Goal: Task Accomplishment & Management: Manage account settings

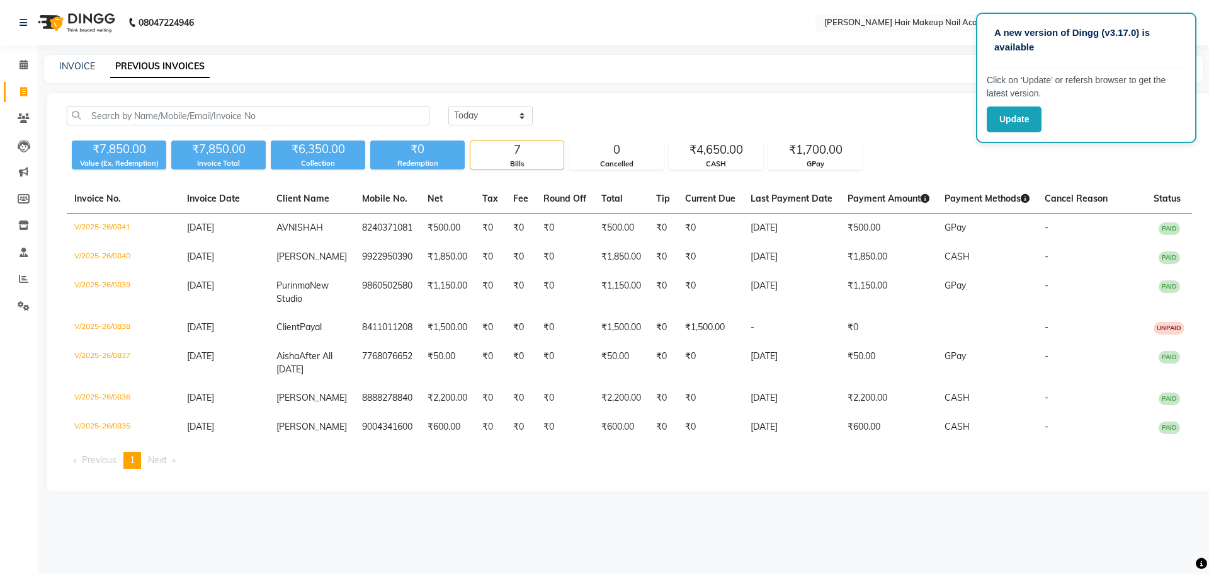
select select "[DATE]"
click at [993, 117] on button "Update" at bounding box center [1014, 119] width 55 height 26
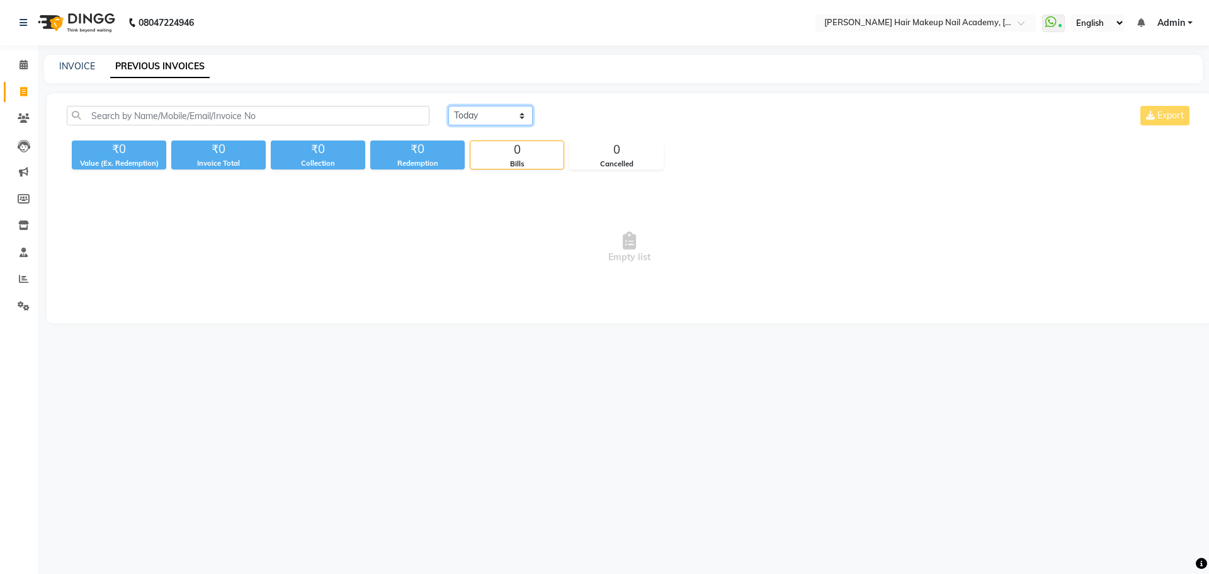
click at [525, 115] on select "[DATE] [DATE] Custom Range" at bounding box center [490, 116] width 84 height 20
select select "[DATE]"
click at [448, 106] on select "[DATE] [DATE] Custom Range" at bounding box center [490, 116] width 84 height 20
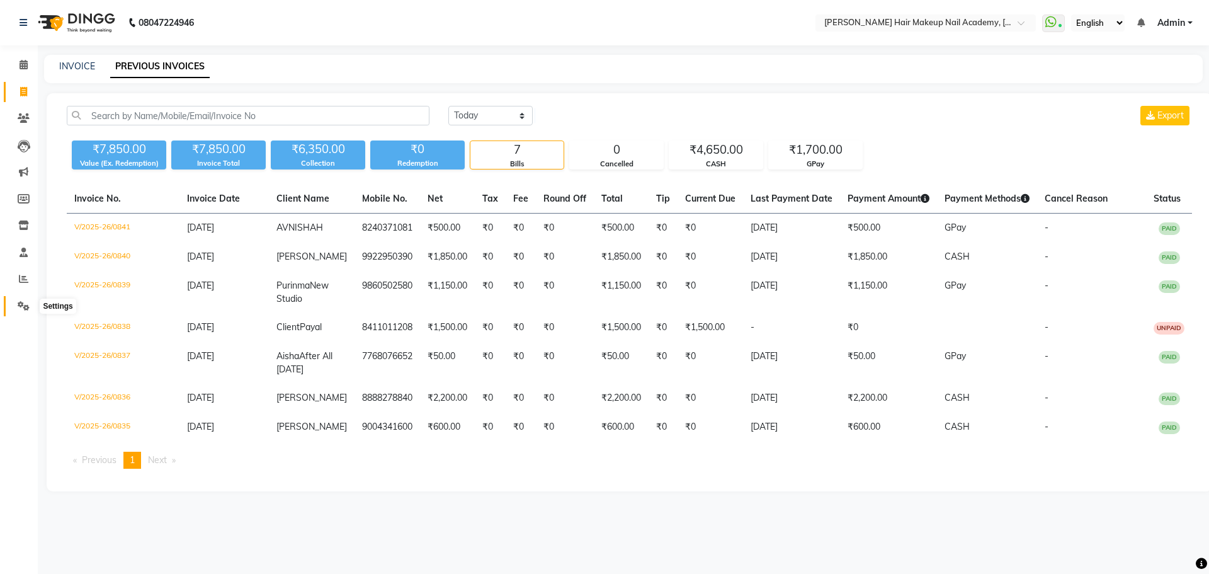
click at [26, 304] on icon at bounding box center [24, 305] width 12 height 9
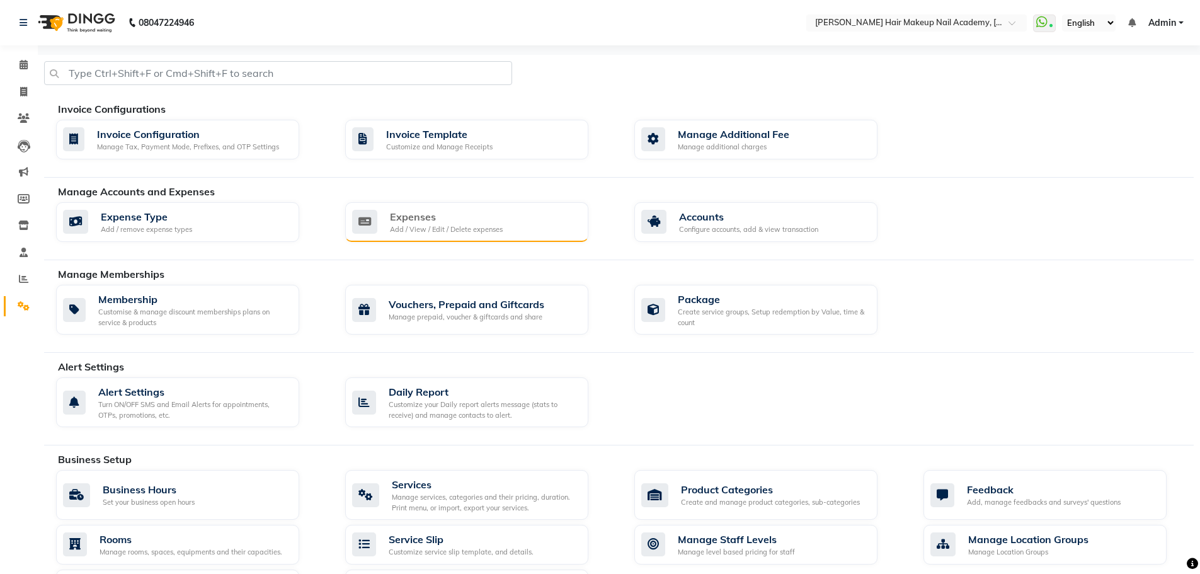
click at [485, 232] on div "Add / View / Edit / Delete expenses" at bounding box center [446, 229] width 113 height 11
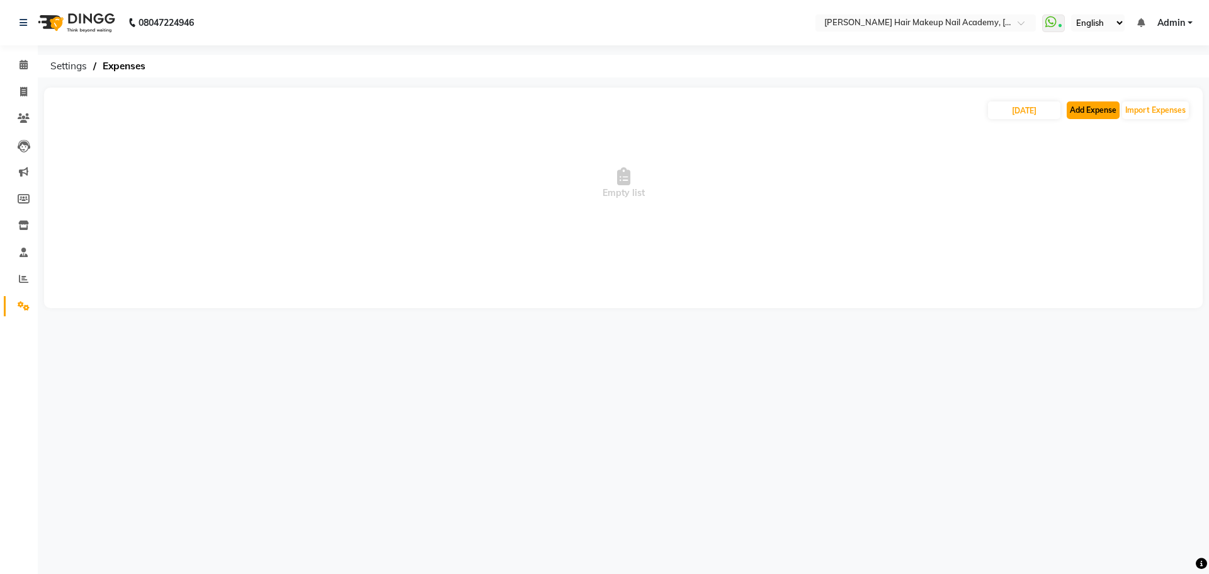
click at [1108, 114] on button "Add Expense" at bounding box center [1093, 110] width 53 height 18
select select "1"
select select "2349"
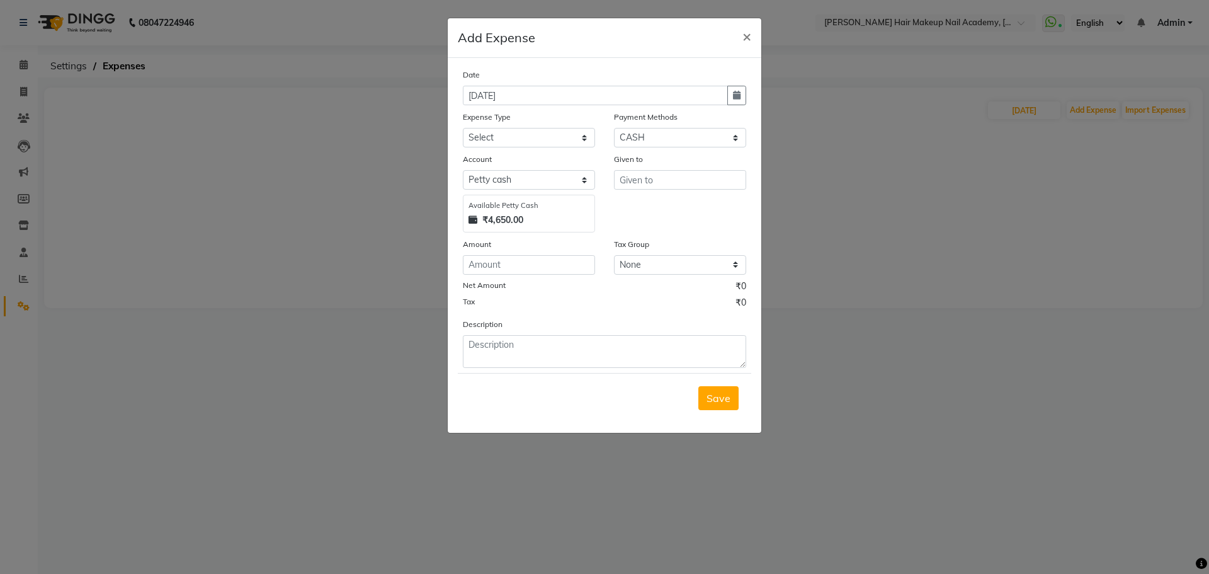
click at [746, 93] on div "Date [DATE]" at bounding box center [604, 86] width 302 height 37
click at [736, 98] on icon "button" at bounding box center [737, 95] width 8 height 9
select select "9"
select select "2025"
click at [473, 120] on span "Previous month" at bounding box center [474, 119] width 5 height 5
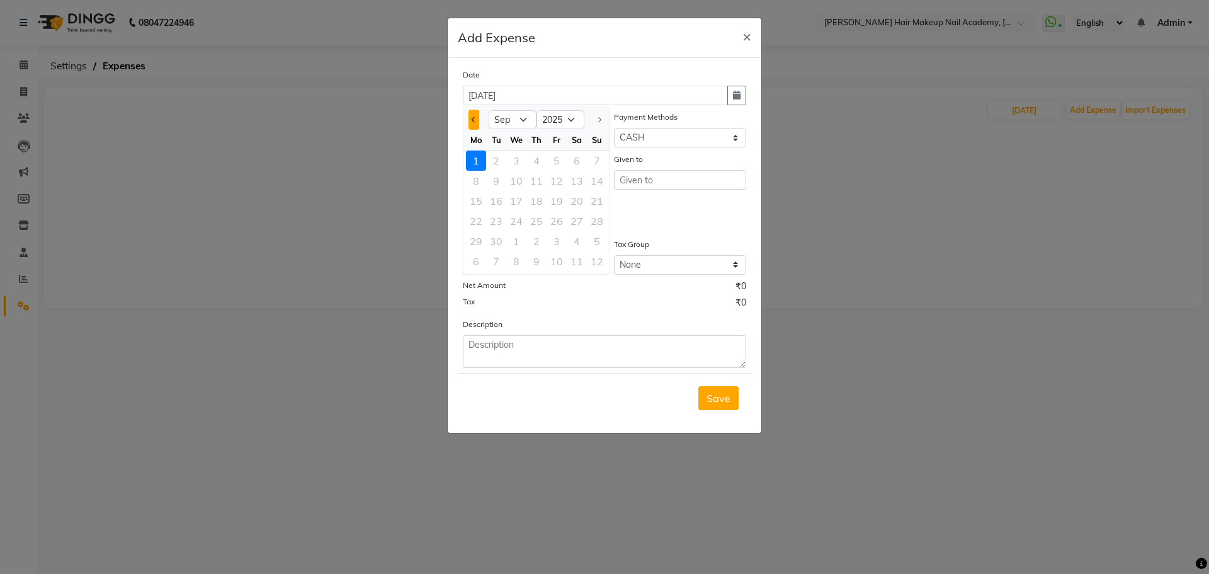
select select "8"
click at [589, 236] on div "31" at bounding box center [597, 241] width 20 height 20
type input "[DATE]"
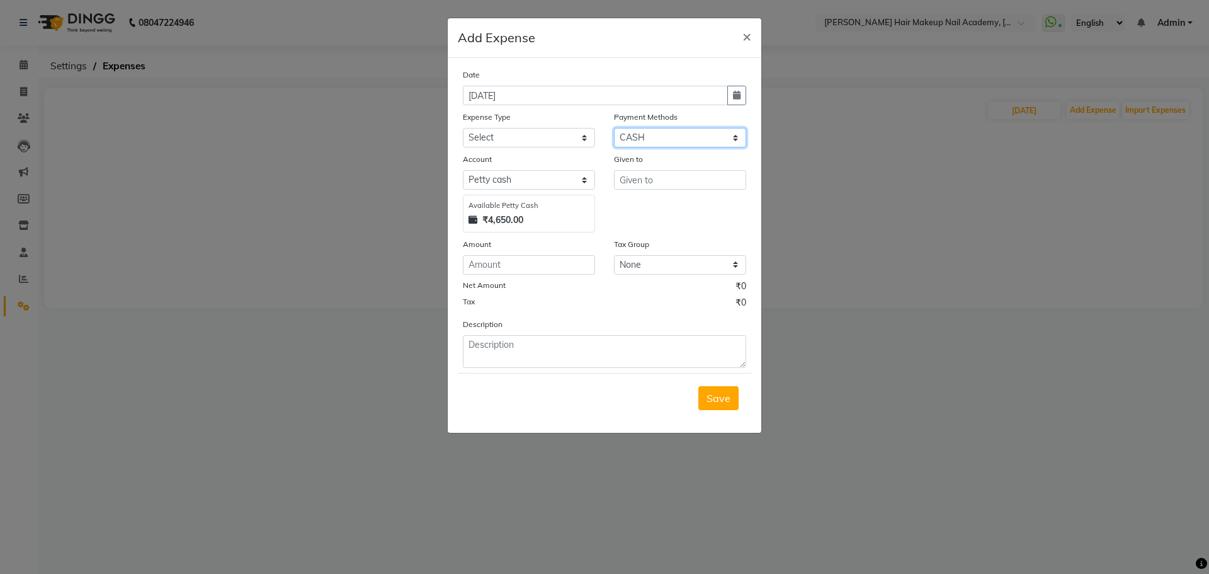
click at [640, 138] on select "Select CASH CARD ONLINE CUSTOM GPay PayTM PhonePe UPI NearBuy Points Wallet Loa…" at bounding box center [680, 138] width 132 height 20
click at [614, 128] on select "Select CASH CARD ONLINE CUSTOM GPay PayTM PhonePe UPI NearBuy Points Wallet Loa…" at bounding box center [680, 138] width 132 height 20
click at [632, 174] on input "text" at bounding box center [680, 180] width 132 height 20
click at [486, 137] on select "Select Advance Salary Bank charges Car maintenance Cash handover to owner Cash …" at bounding box center [529, 138] width 132 height 20
select select "2717"
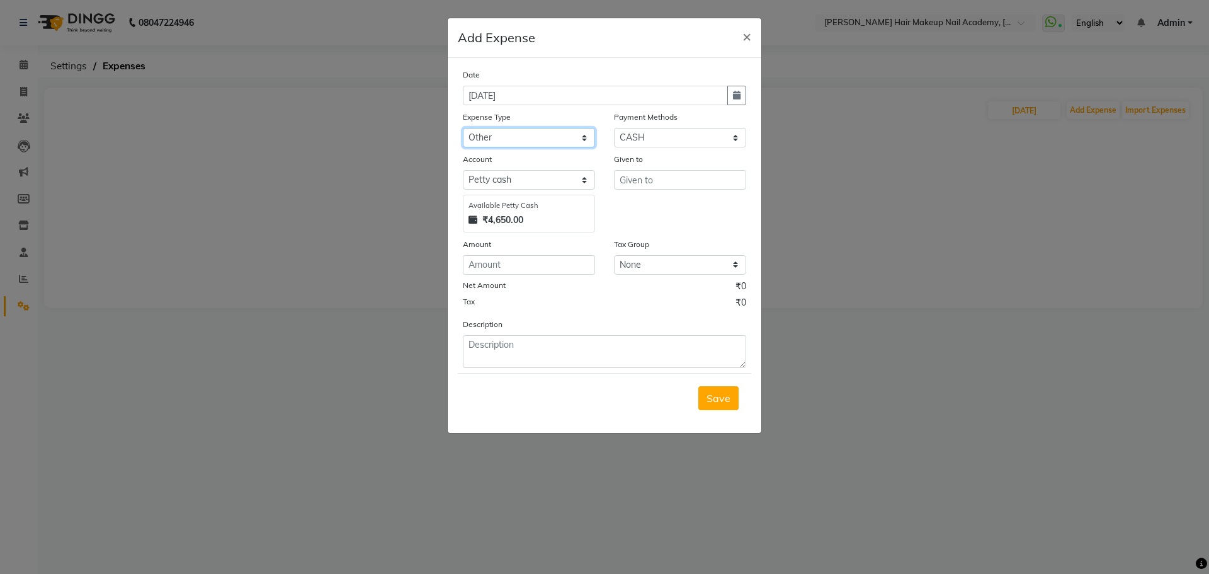
click at [463, 128] on select "Select Advance Salary Bank charges Car maintenance Cash handover to owner Cash …" at bounding box center [529, 138] width 132 height 20
click at [698, 169] on div "Given to" at bounding box center [680, 161] width 132 height 18
click at [698, 176] on input "text" at bounding box center [680, 180] width 132 height 20
type input "coffee"
click at [568, 267] on input "number" at bounding box center [529, 265] width 132 height 20
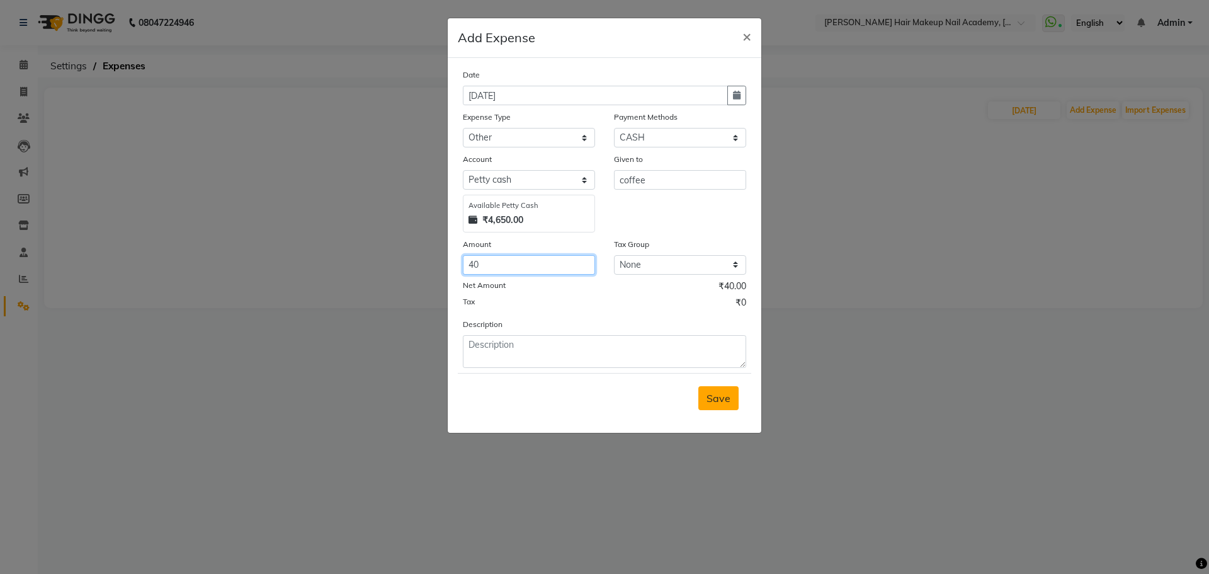
type input "40"
click at [712, 407] on button "Save" at bounding box center [718, 398] width 40 height 24
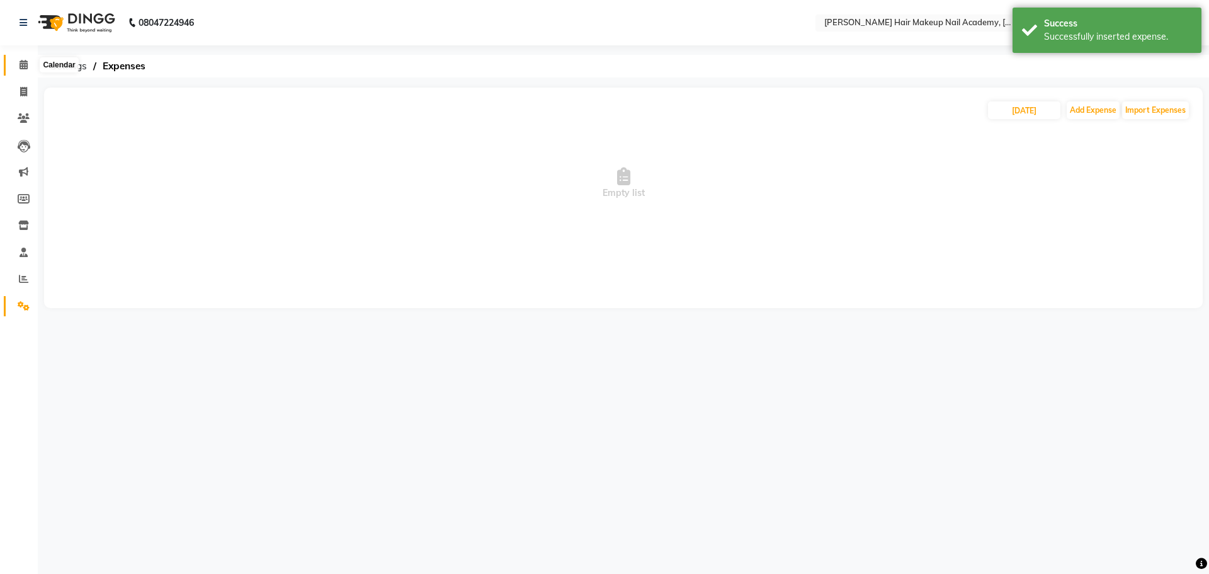
click at [14, 64] on span at bounding box center [24, 65] width 22 height 14
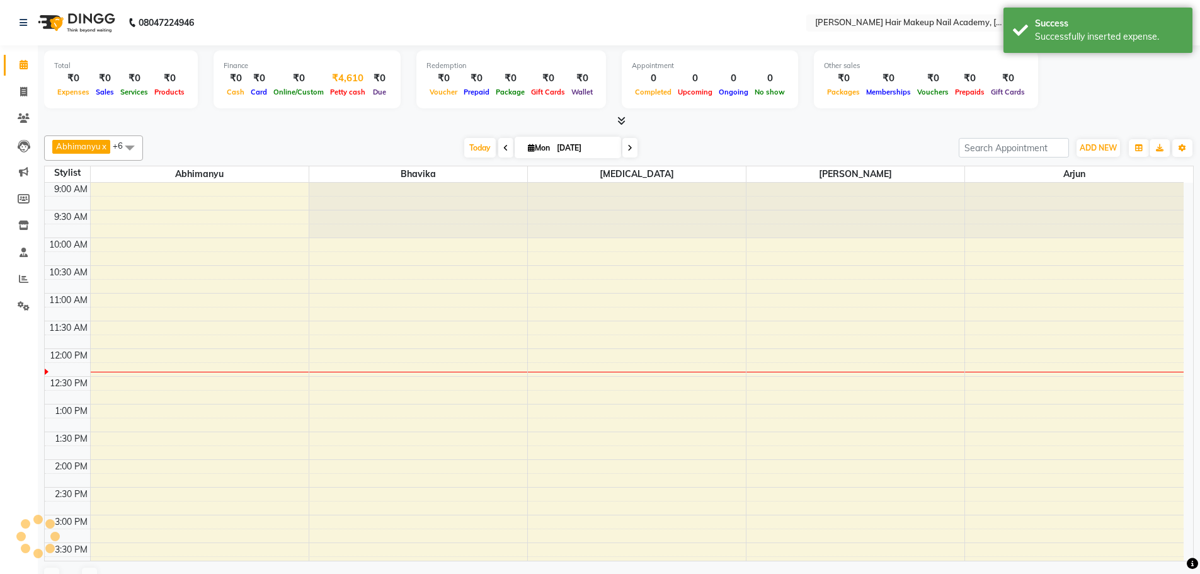
click at [329, 87] on div "Petty cash" at bounding box center [348, 91] width 42 height 13
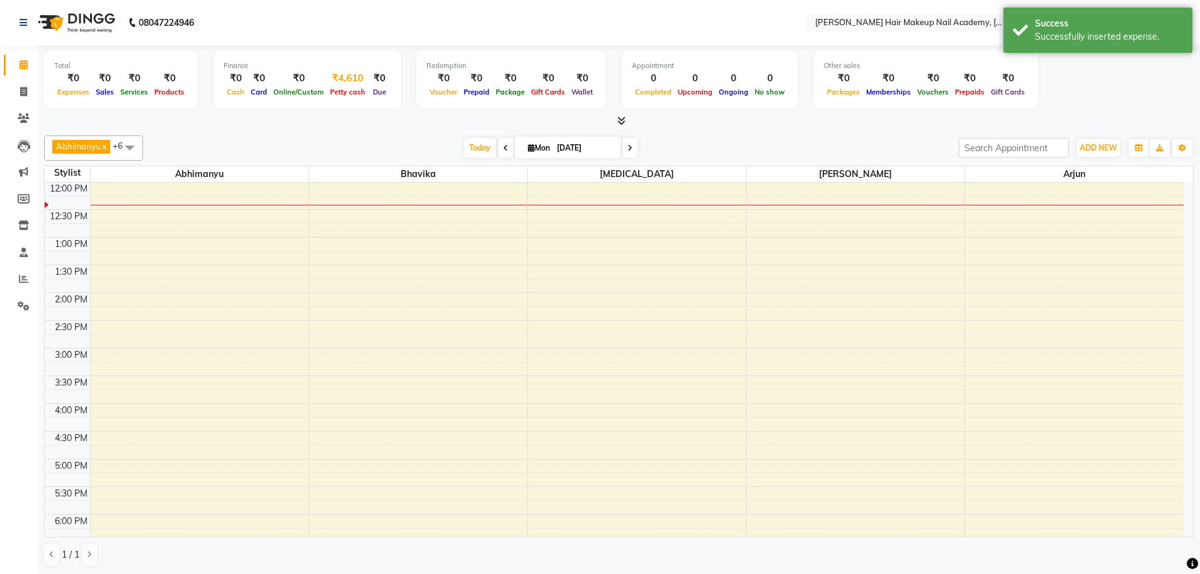
click at [352, 82] on div "₹4,610" at bounding box center [348, 78] width 42 height 14
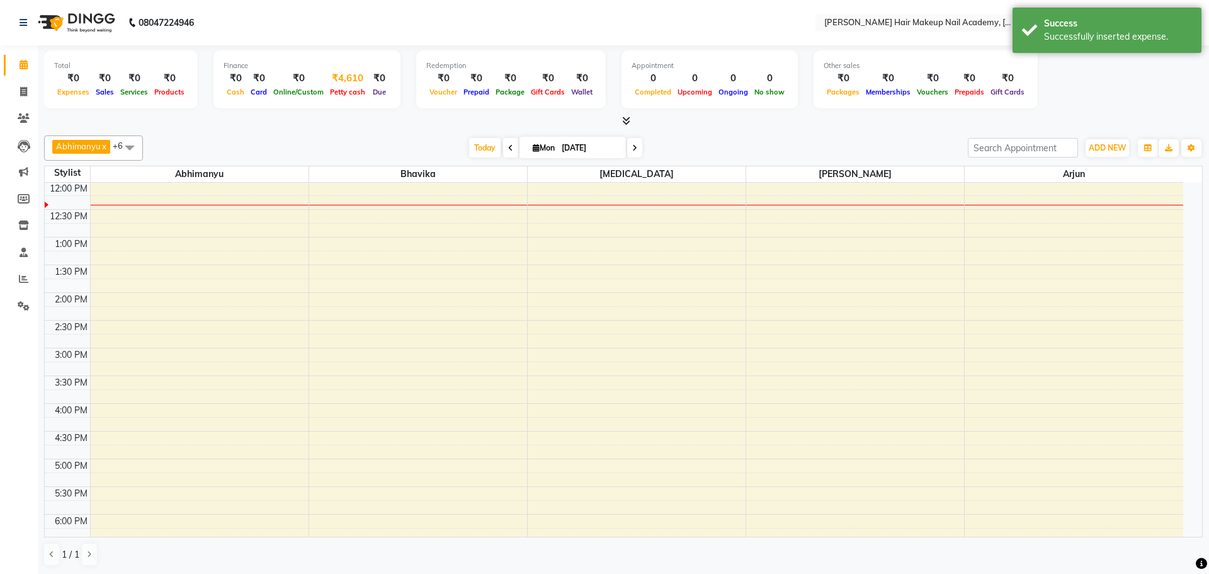
select select "2349"
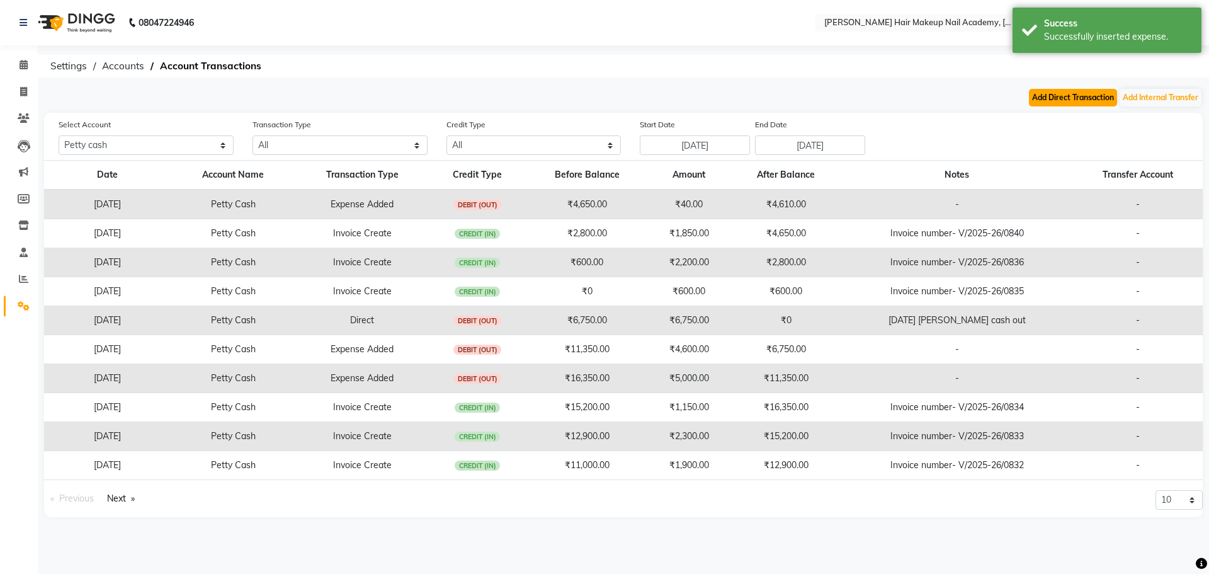
click at [1045, 95] on button "Add Direct Transaction" at bounding box center [1073, 98] width 88 height 18
select select "direct"
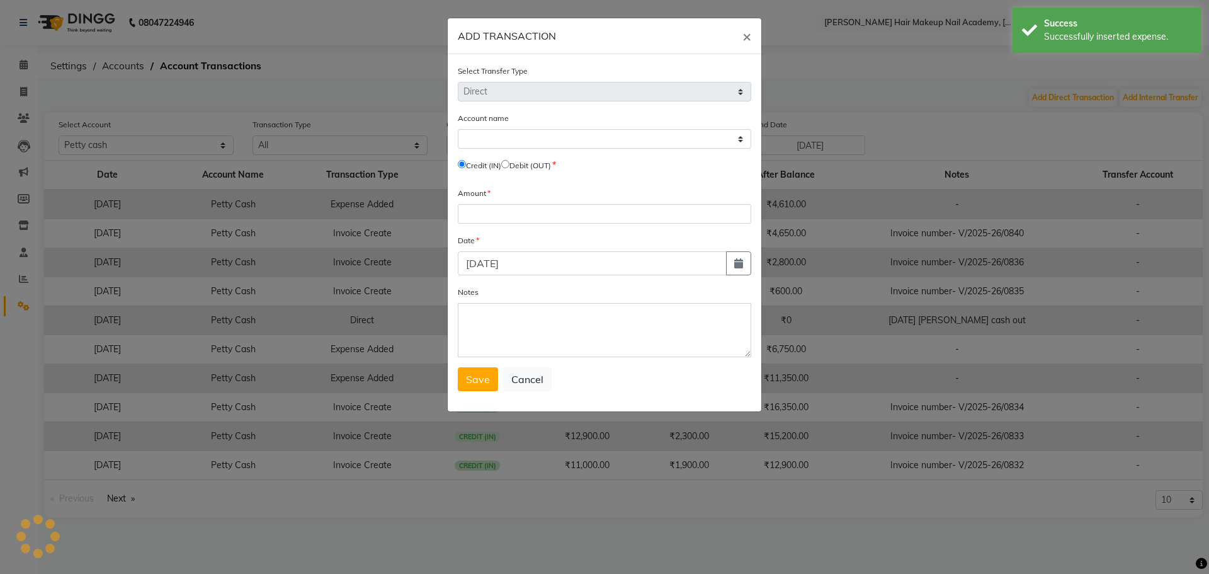
select select "2349"
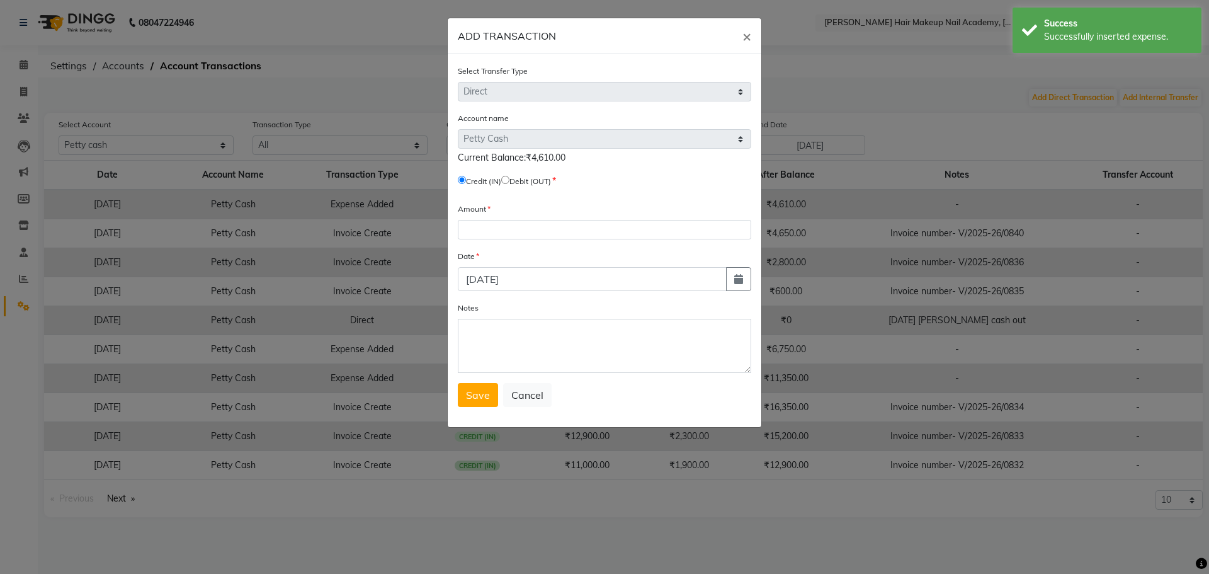
click at [509, 180] on input "radio" at bounding box center [505, 180] width 8 height 8
radio input "true"
click at [531, 236] on input "number" at bounding box center [604, 230] width 293 height 20
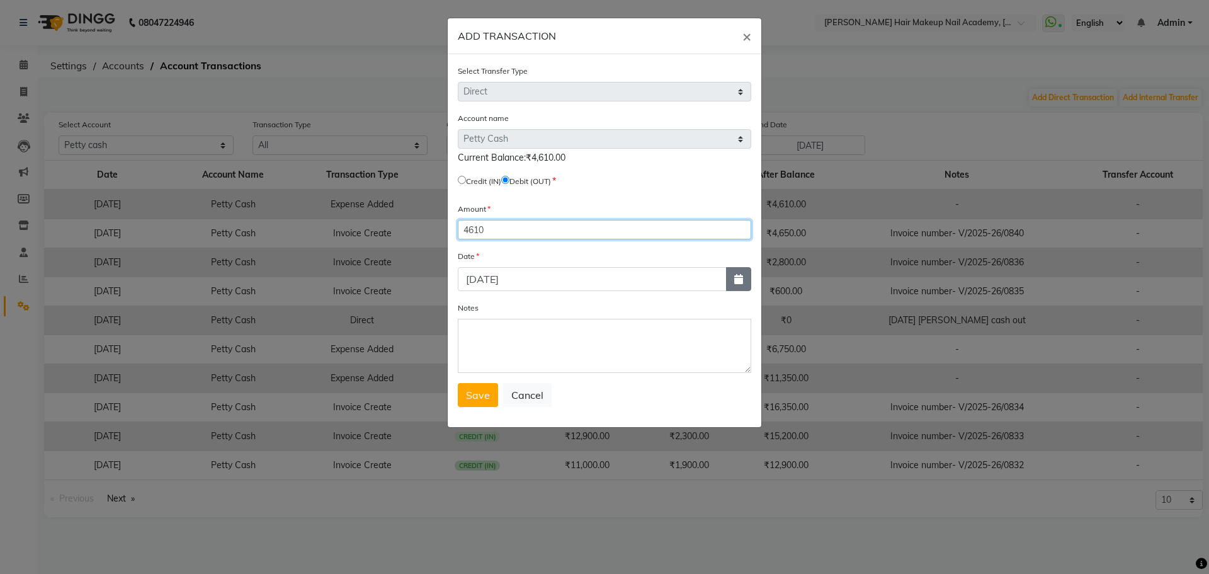
type input "4610"
click at [748, 285] on button "button" at bounding box center [738, 279] width 25 height 24
select select "9"
select select "2025"
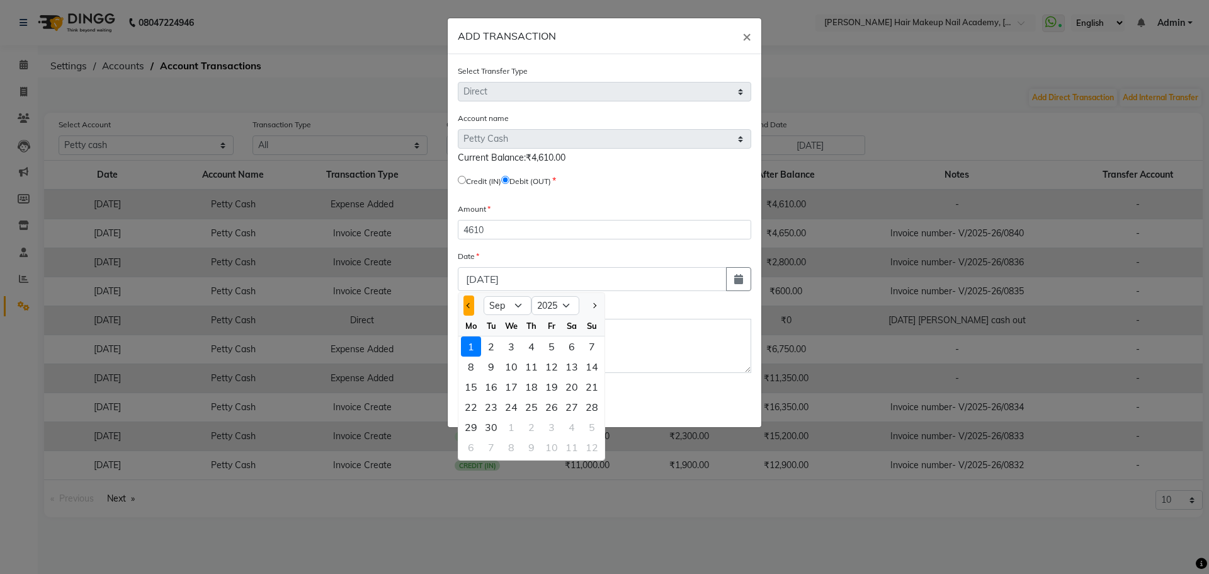
click at [473, 311] on button "Previous month" at bounding box center [469, 305] width 11 height 20
select select "8"
click at [596, 422] on div "31" at bounding box center [592, 427] width 20 height 20
type input "[DATE]"
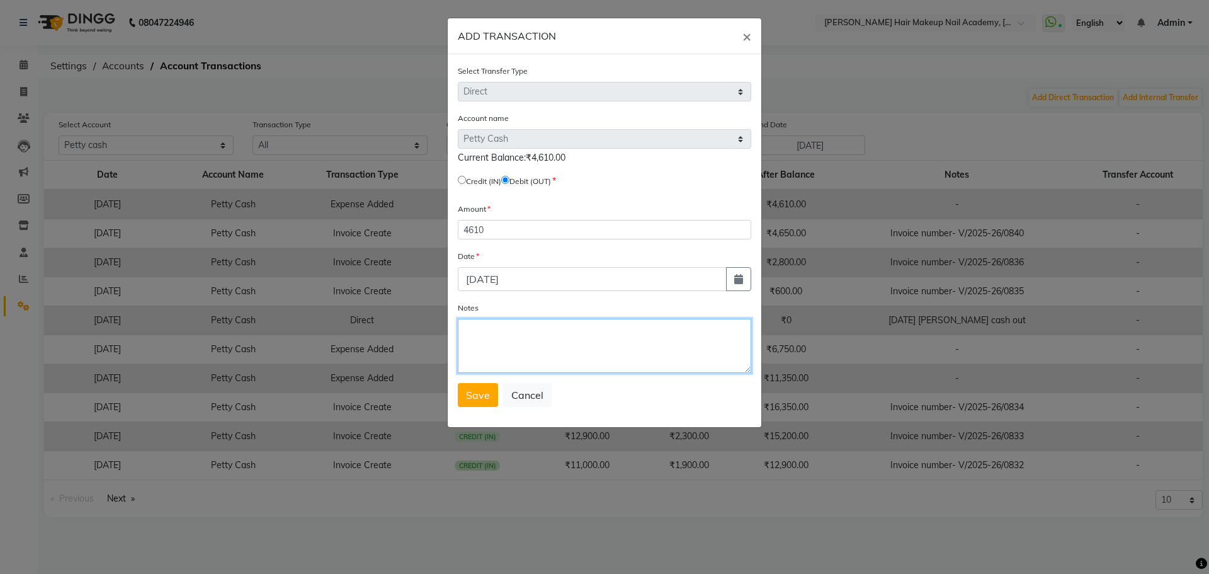
click at [588, 348] on textarea "Notes" at bounding box center [604, 346] width 293 height 54
type textarea "[DATE] [PERSON_NAME] cash out"
click at [484, 390] on span "Save" at bounding box center [478, 395] width 24 height 13
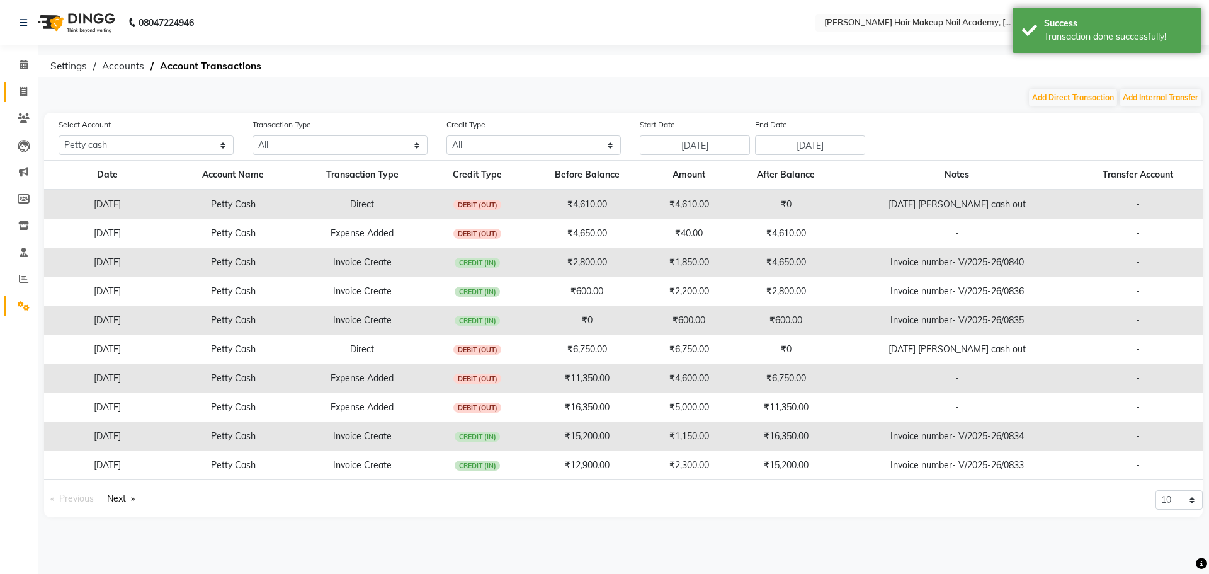
click at [18, 83] on link "Invoice" at bounding box center [19, 92] width 30 height 21
select select "3468"
select select "service"
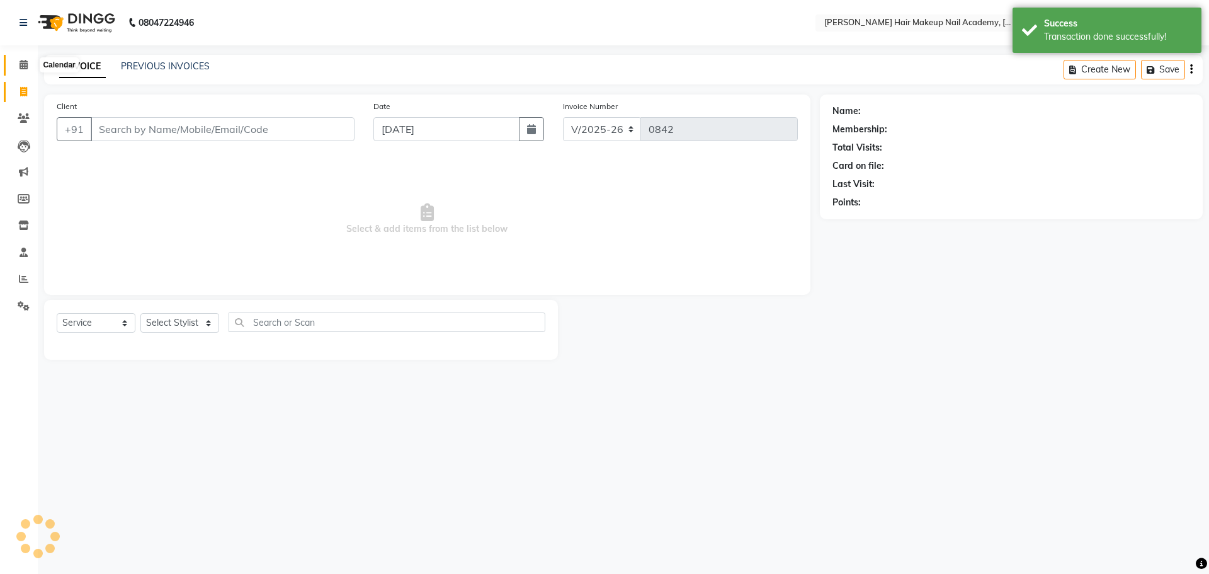
click at [28, 65] on icon at bounding box center [24, 64] width 8 height 9
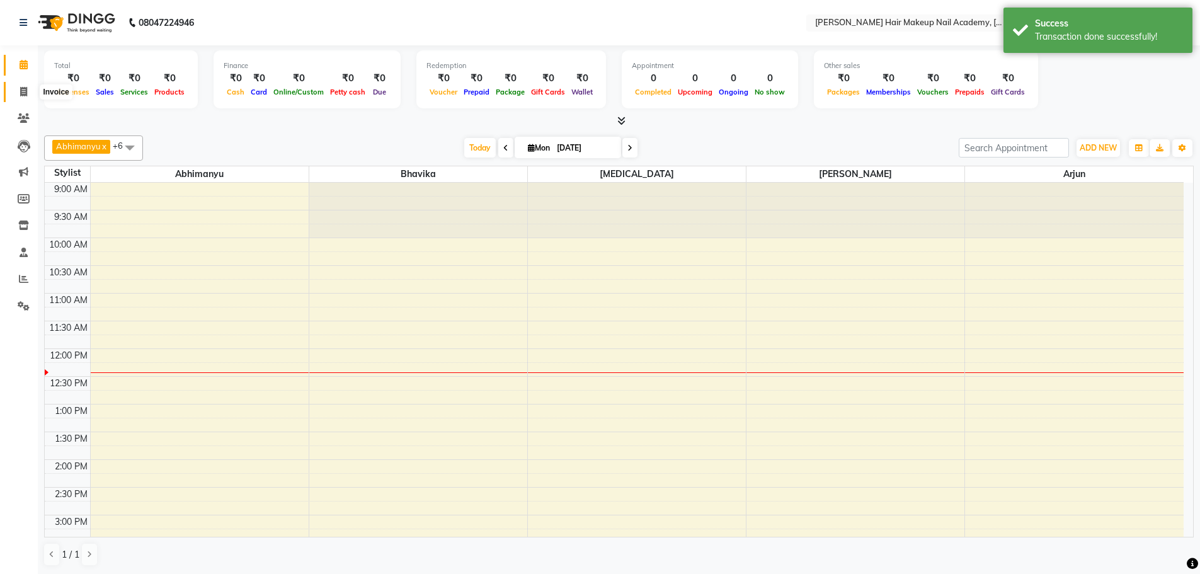
click at [25, 91] on icon at bounding box center [23, 91] width 7 height 9
select select "service"
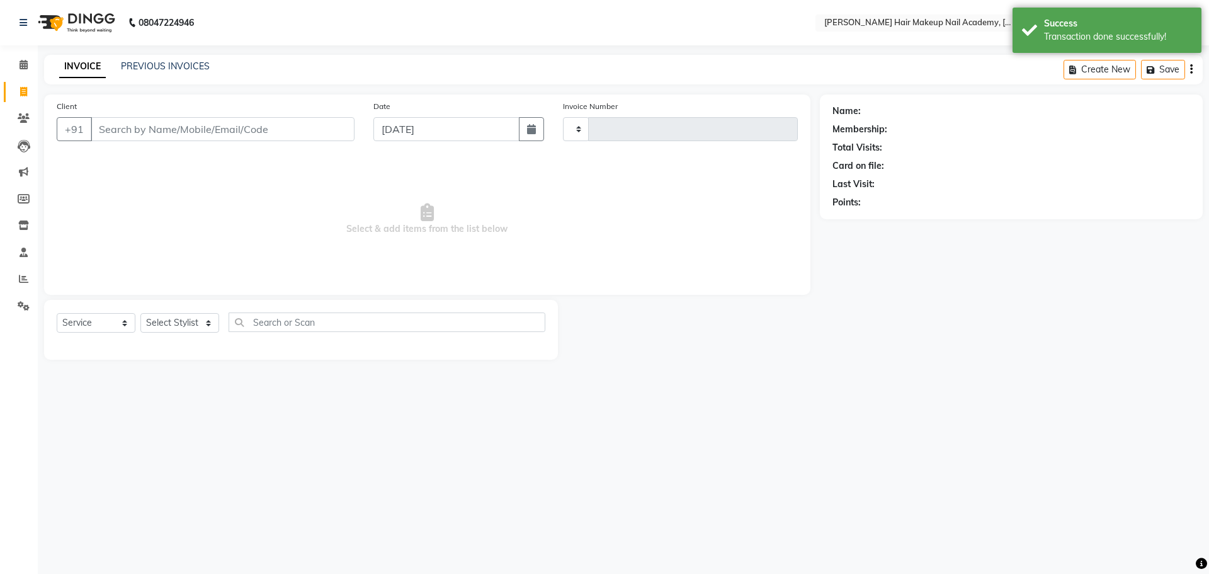
type input "0842"
select select "3468"
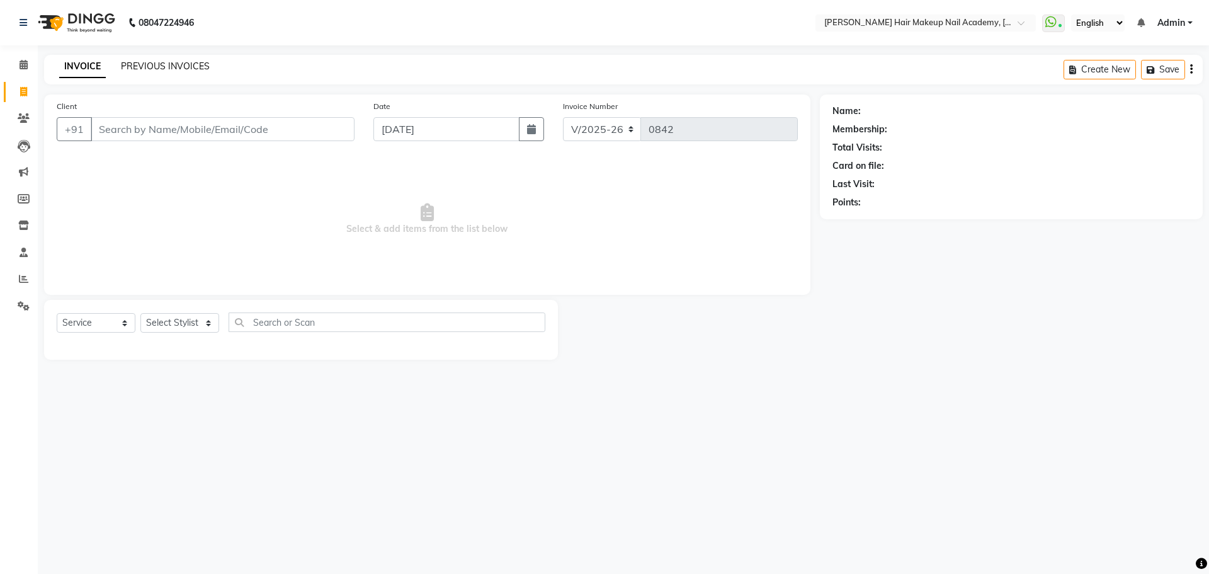
click at [186, 68] on link "PREVIOUS INVOICES" at bounding box center [165, 65] width 89 height 11
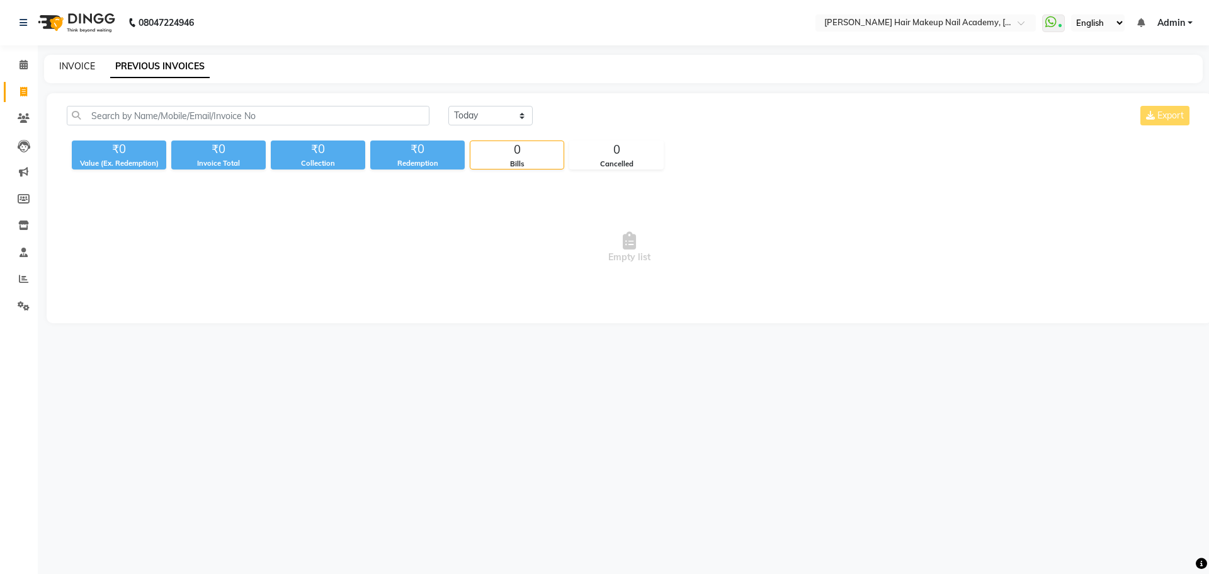
click at [89, 63] on link "INVOICE" at bounding box center [77, 65] width 36 height 11
select select "3468"
select select "service"
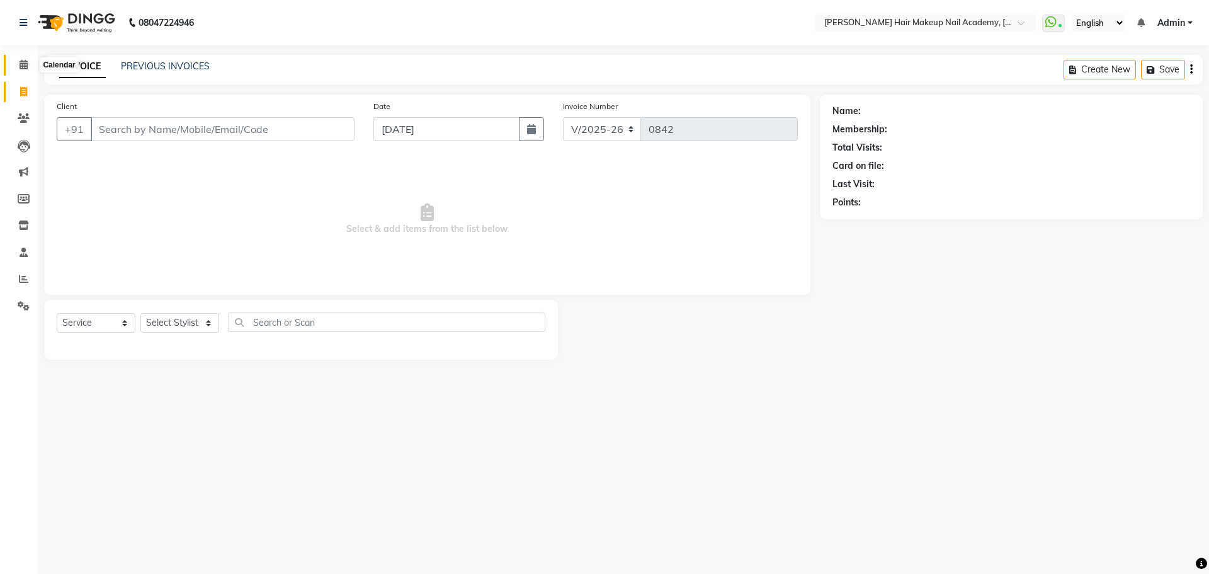
click at [21, 69] on icon at bounding box center [24, 64] width 8 height 9
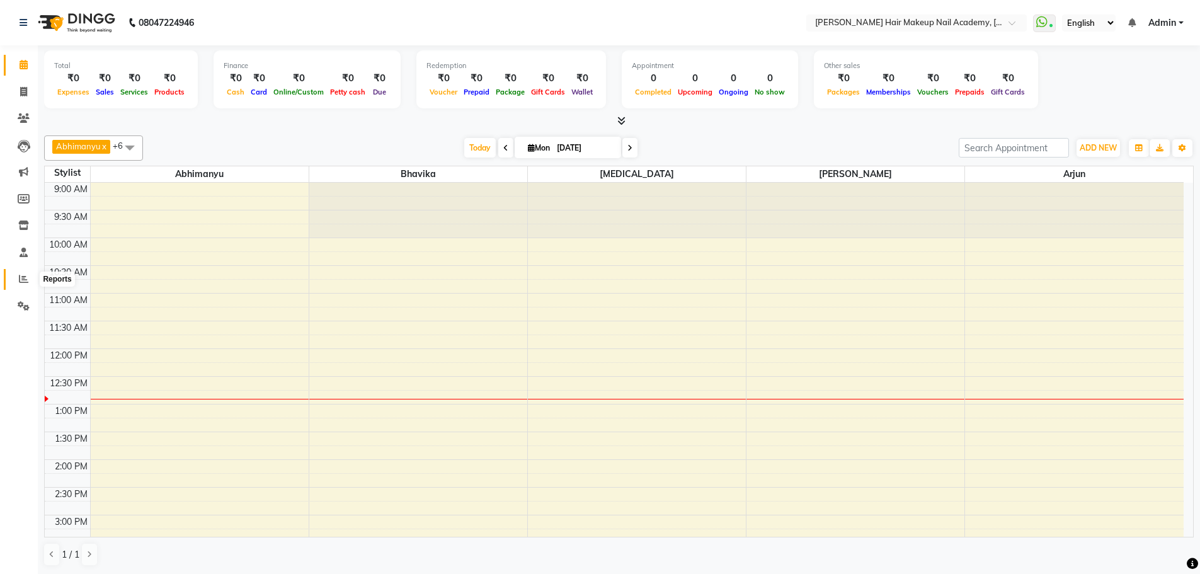
click at [17, 285] on span at bounding box center [24, 279] width 22 height 14
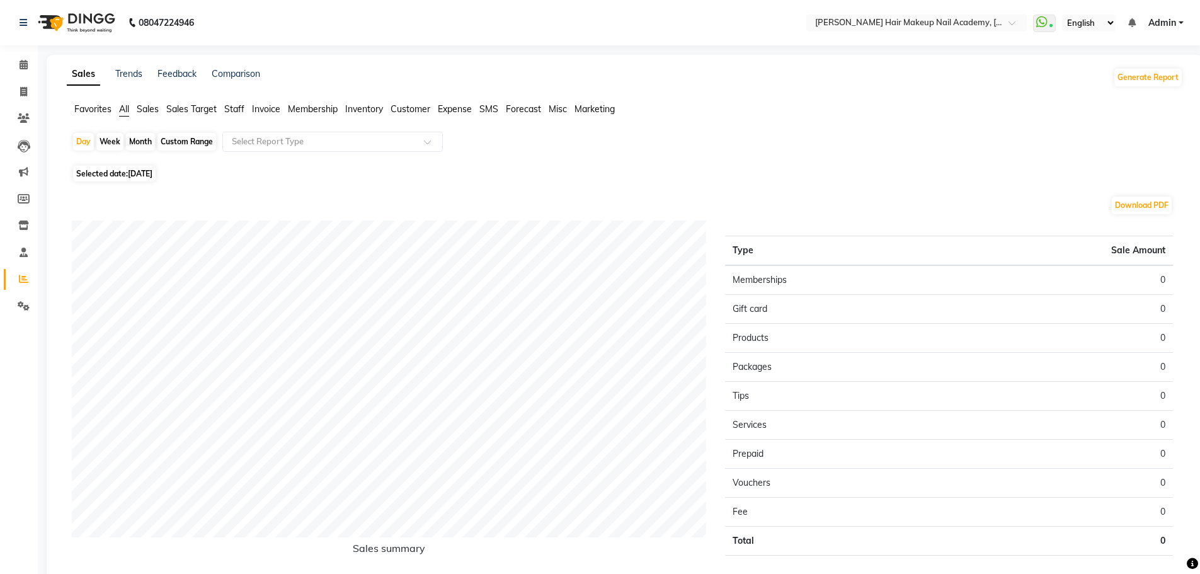
click at [164, 137] on div "Custom Range" at bounding box center [186, 142] width 59 height 18
select select "9"
select select "2025"
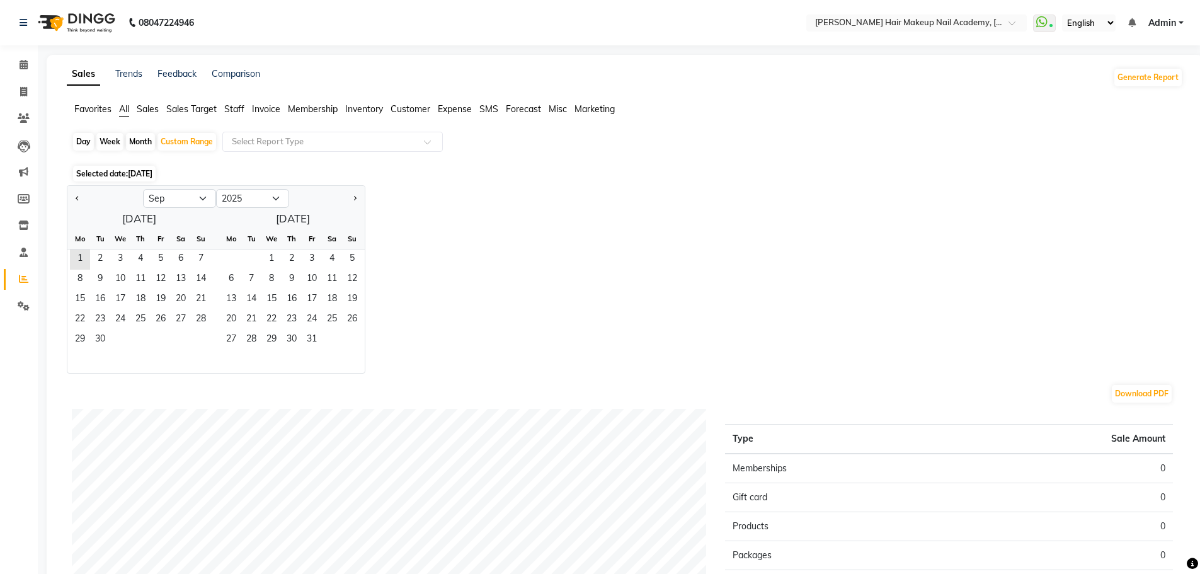
click at [143, 142] on div "Month" at bounding box center [140, 142] width 29 height 18
select select "9"
select select "2025"
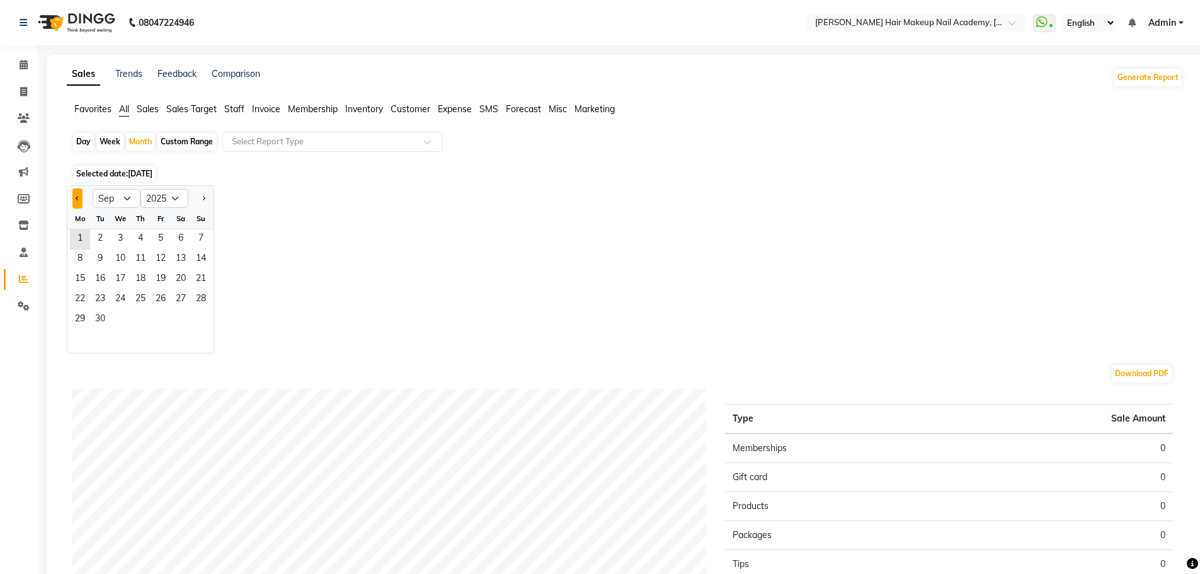
click at [81, 195] on button "Previous month" at bounding box center [77, 198] width 10 height 20
select select "8"
click at [159, 239] on span "1" at bounding box center [161, 239] width 20 height 20
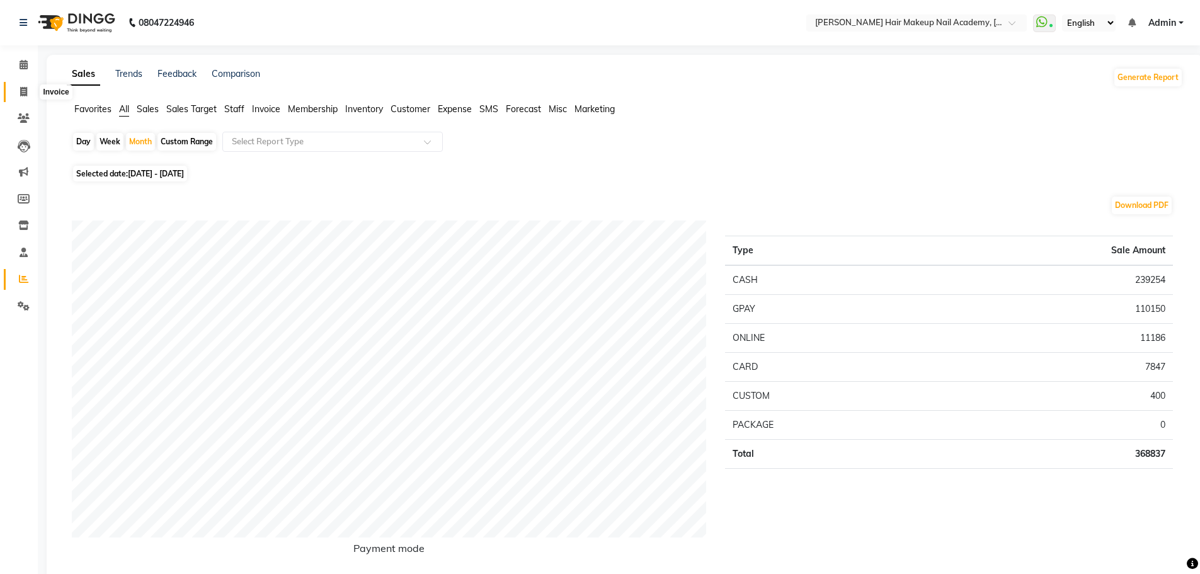
click at [27, 96] on icon at bounding box center [23, 91] width 7 height 9
select select "service"
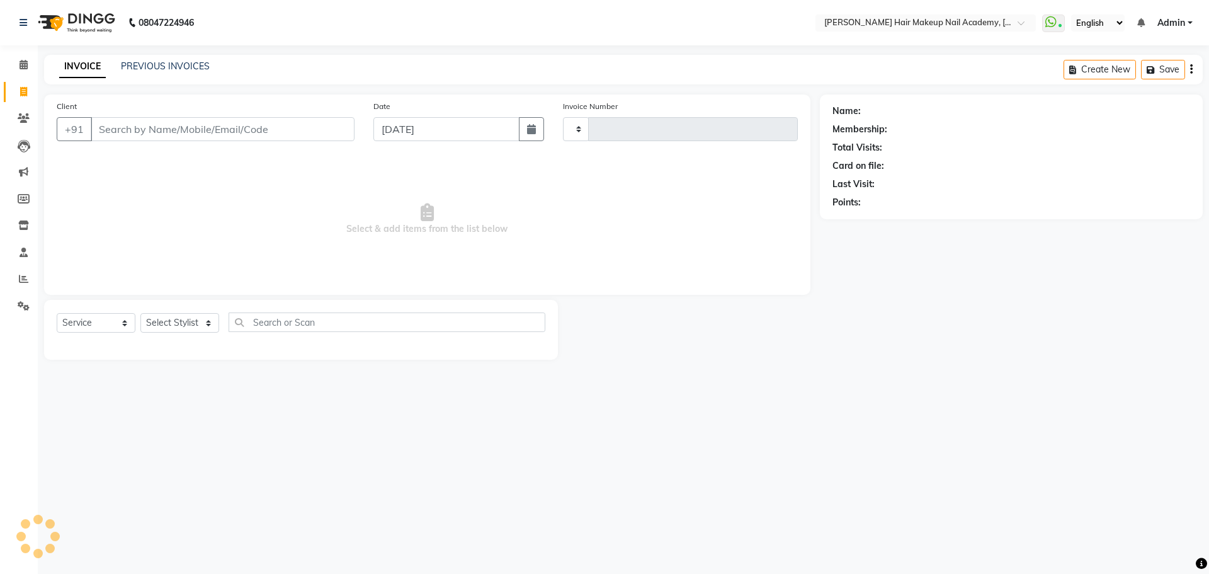
type input "0842"
select select "3468"
click at [22, 69] on span at bounding box center [24, 65] width 22 height 14
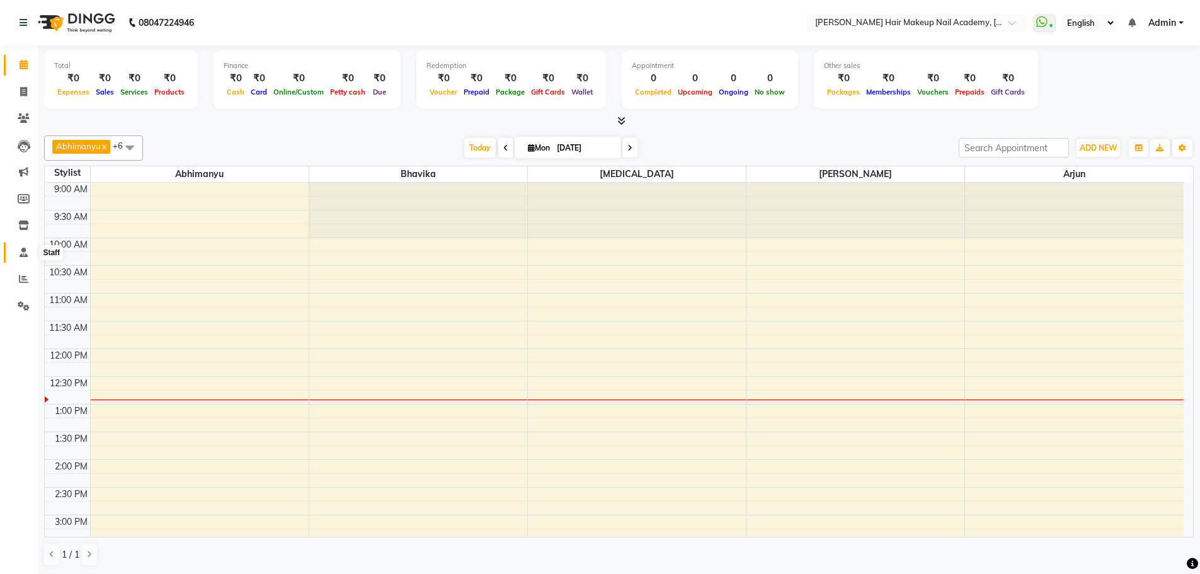
click at [21, 256] on icon at bounding box center [24, 252] width 8 height 9
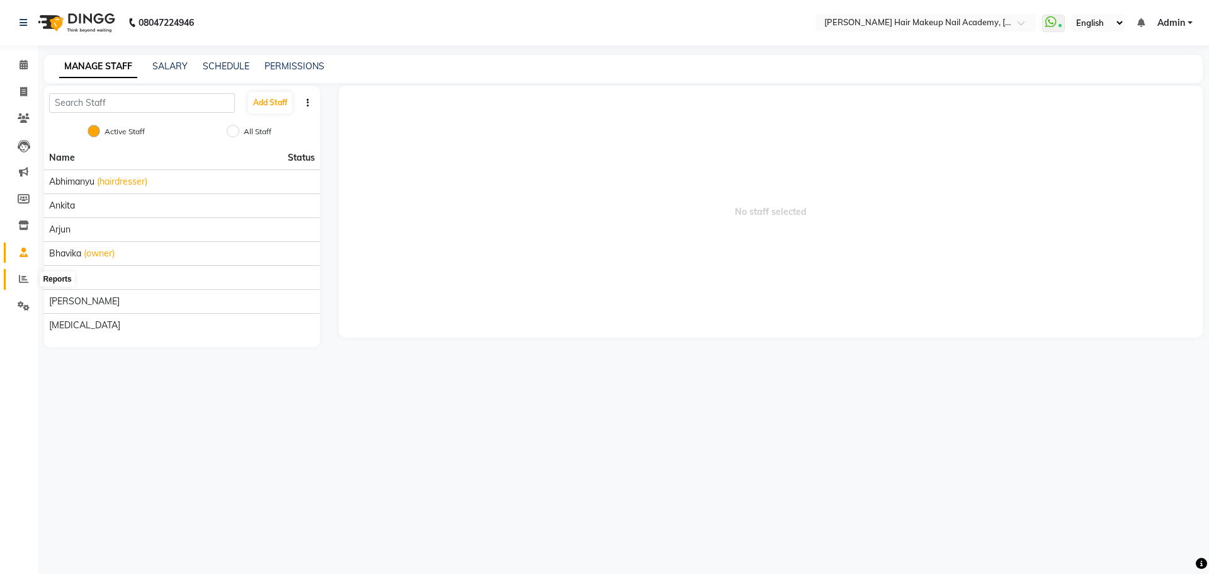
click at [29, 281] on span at bounding box center [24, 279] width 22 height 14
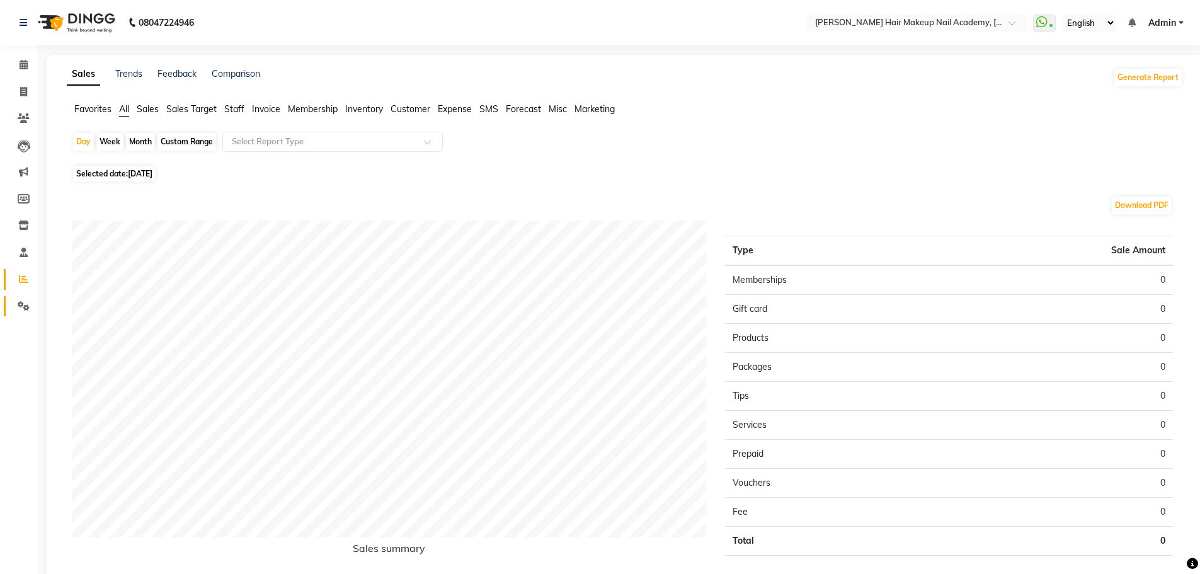
click at [25, 314] on link "Settings" at bounding box center [19, 306] width 30 height 21
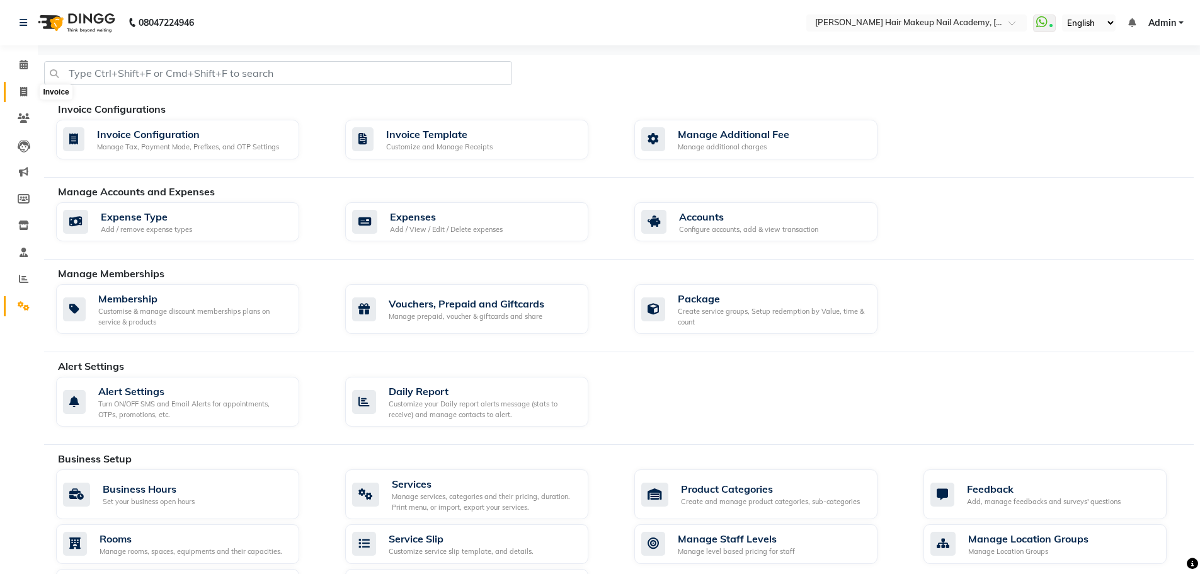
click at [30, 90] on span at bounding box center [24, 92] width 22 height 14
select select "service"
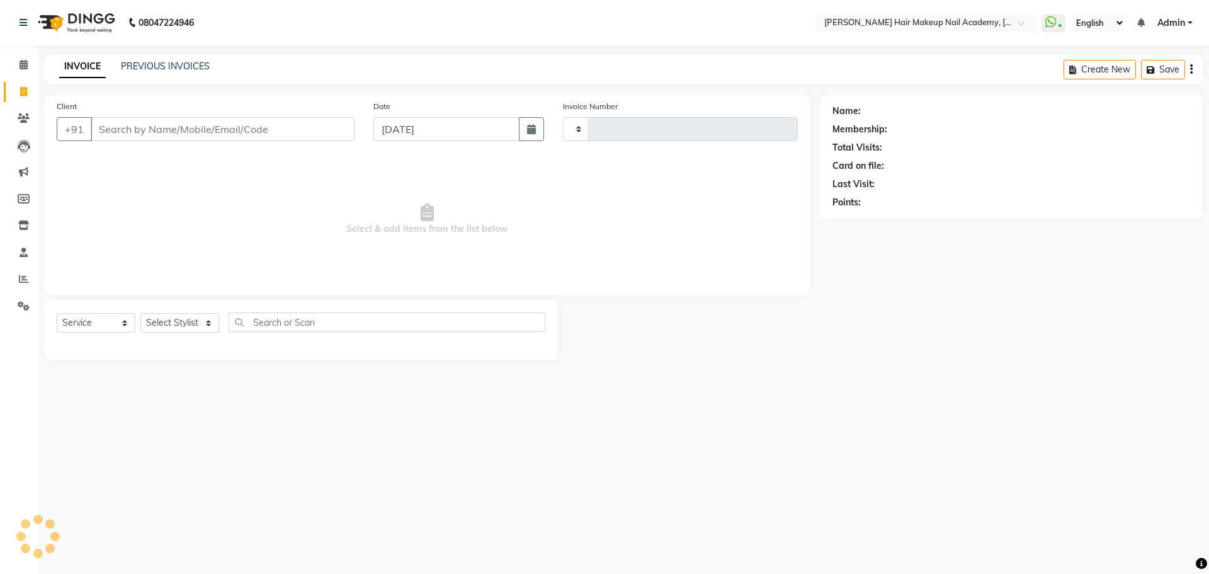
type input "0842"
select select "3468"
click at [181, 69] on link "PREVIOUS INVOICES" at bounding box center [165, 65] width 89 height 11
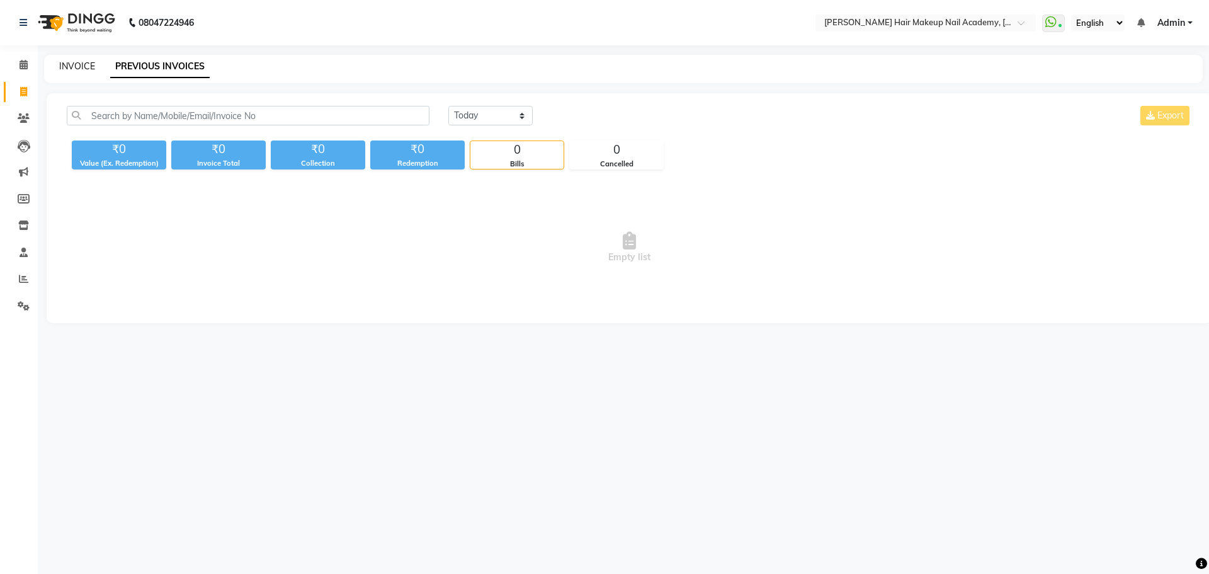
click at [81, 65] on link "INVOICE" at bounding box center [77, 65] width 36 height 11
select select "3468"
select select "service"
